Goal: Obtain resource: Obtain resource

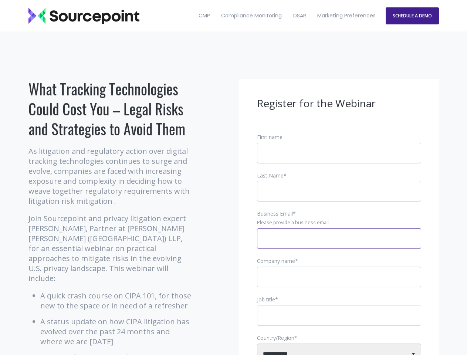
click at [339, 244] on input "Business Email *" at bounding box center [339, 238] width 164 height 21
